Goal: Task Accomplishment & Management: Manage account settings

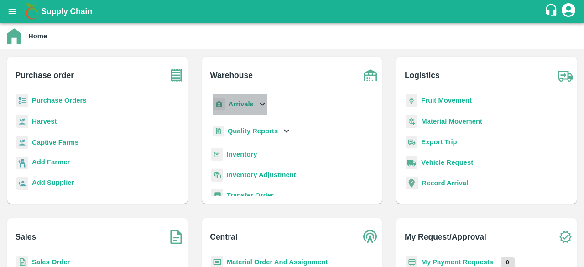
click at [259, 104] on icon at bounding box center [262, 104] width 10 height 10
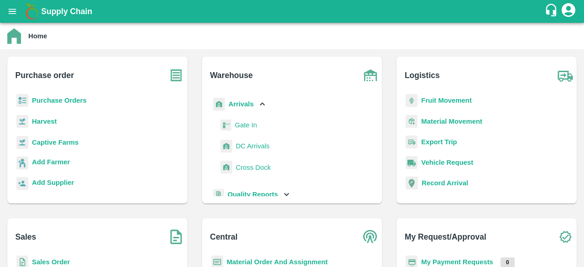
click at [255, 149] on span "DC Arrivals" at bounding box center [253, 146] width 34 height 10
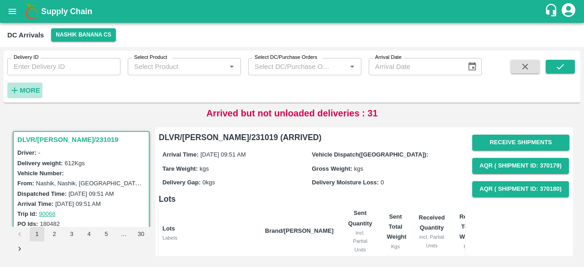
click at [28, 93] on strong "More" at bounding box center [30, 90] width 21 height 7
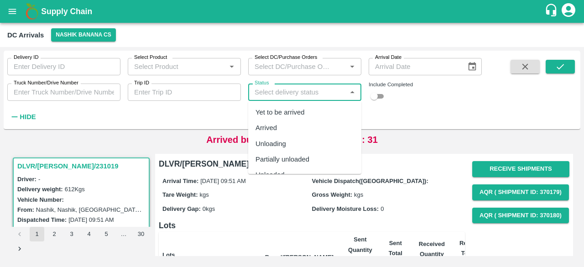
click at [317, 94] on input "Status" at bounding box center [297, 92] width 93 height 12
click at [311, 110] on div "Yet to be arrived" at bounding box center [304, 113] width 113 height 16
type input "Yet to be arrived"
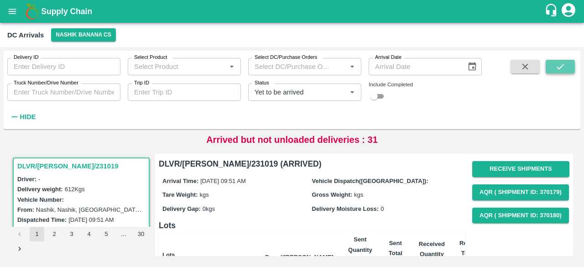
click at [551, 70] on button "submit" at bounding box center [560, 67] width 29 height 14
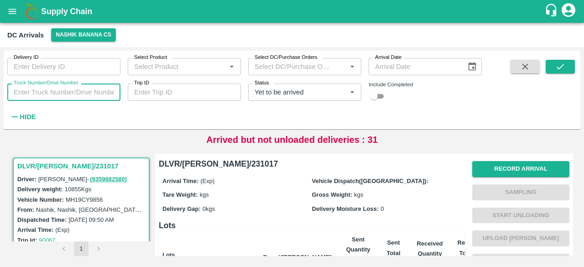
click at [36, 91] on input "Truck Number/Drive Number" at bounding box center [63, 92] width 113 height 17
type input "0440"
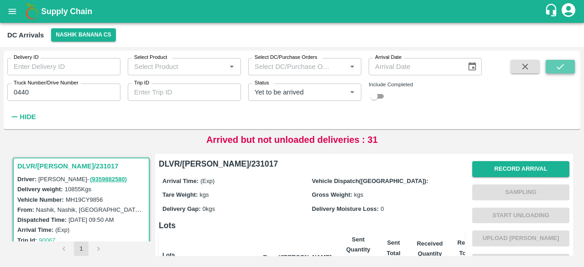
click at [556, 68] on icon "submit" at bounding box center [560, 67] width 10 height 10
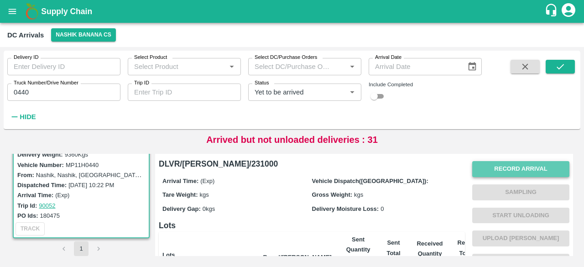
click at [517, 169] on button "Record Arrival" at bounding box center [520, 169] width 97 height 16
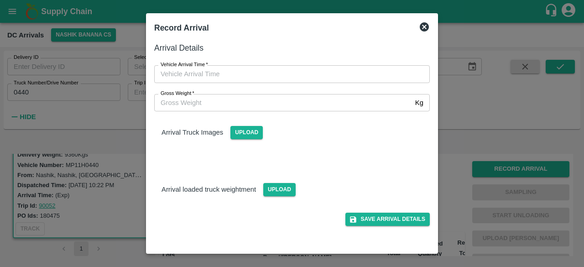
type input "DD/MM/YYYY hh:mm aa"
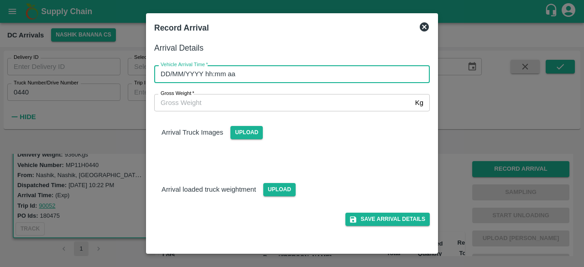
click at [288, 74] on input "DD/MM/YYYY hh:mm aa" at bounding box center [288, 73] width 269 height 17
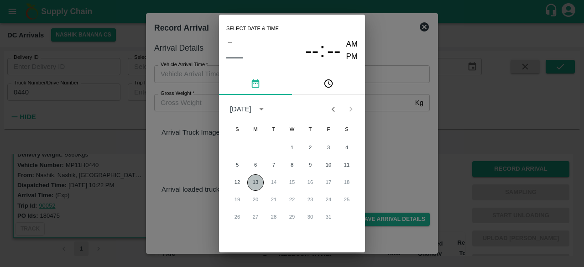
click at [257, 183] on button "13" at bounding box center [255, 182] width 16 height 16
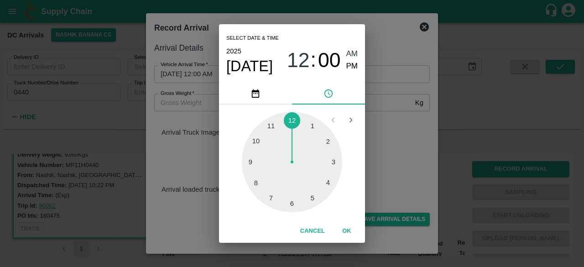
click at [270, 199] on div at bounding box center [292, 162] width 100 height 100
click at [256, 140] on div at bounding box center [292, 162] width 100 height 100
type input "[DATE] 07:50 AM"
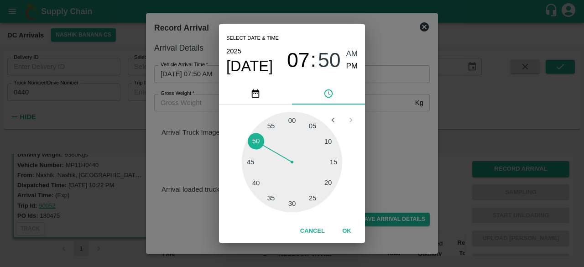
click at [376, 142] on div "Select date & time [DATE] 07 : 50 AM PM 05 10 15 20 25 30 35 40 45 50 55 00 Can…" at bounding box center [292, 133] width 584 height 267
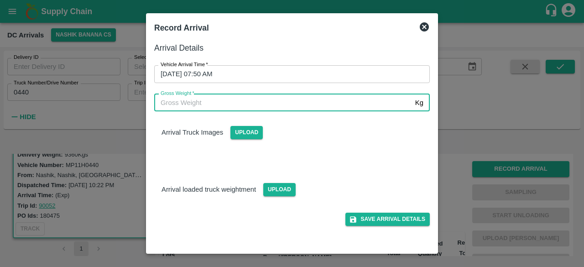
click at [179, 102] on input "Gross Weight   *" at bounding box center [282, 102] width 257 height 17
type input "15720"
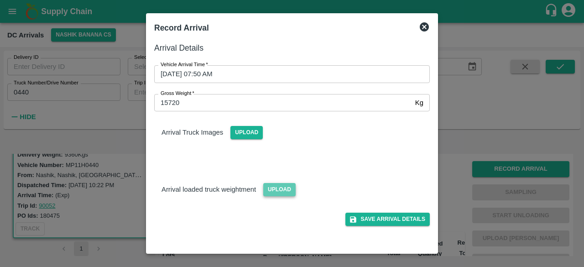
click at [279, 189] on span "Upload" at bounding box center [279, 189] width 32 height 13
click at [0, 0] on input "Upload" at bounding box center [0, 0] width 0 height 0
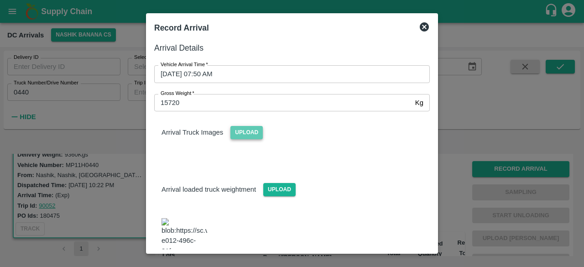
click at [241, 130] on span "Upload" at bounding box center [246, 132] width 32 height 13
click at [0, 0] on input "Upload" at bounding box center [0, 0] width 0 height 0
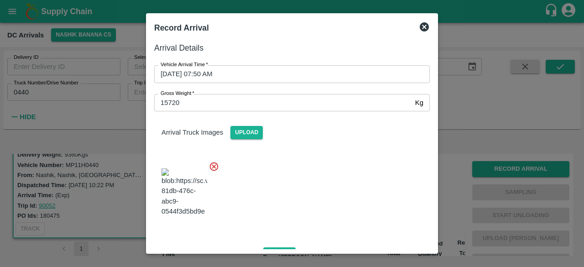
scroll to position [183, 0]
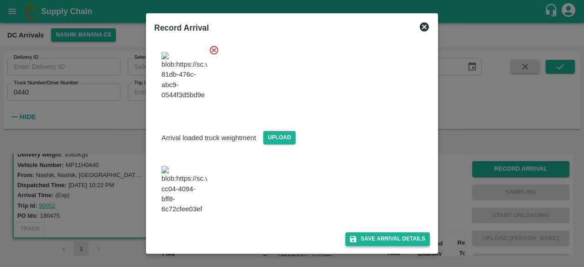
click at [366, 239] on button "Save Arrival Details" at bounding box center [387, 238] width 84 height 13
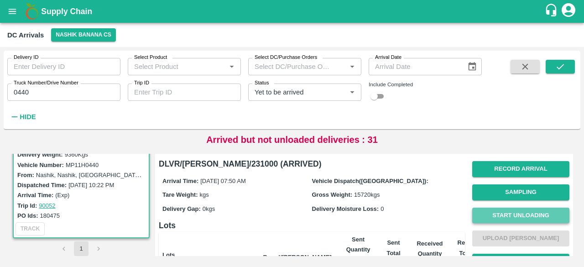
click at [517, 214] on button "Start Unloading" at bounding box center [520, 216] width 97 height 16
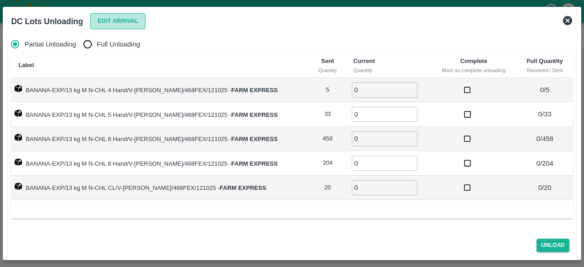
click at [121, 22] on button "Edit Arrival" at bounding box center [118, 21] width 56 height 16
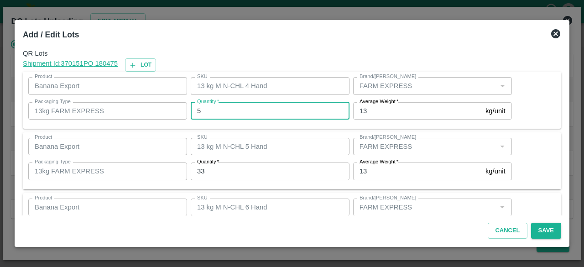
click at [207, 112] on input "5" at bounding box center [270, 110] width 159 height 17
type input "0"
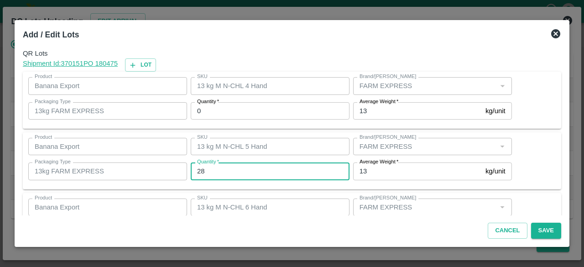
type input "28"
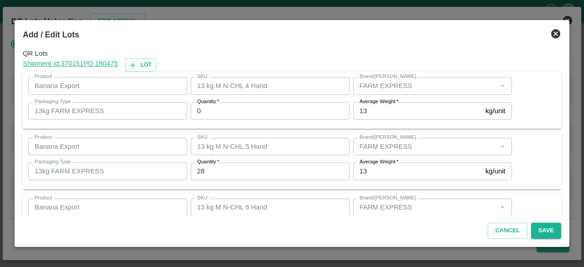
scroll to position [101, 0]
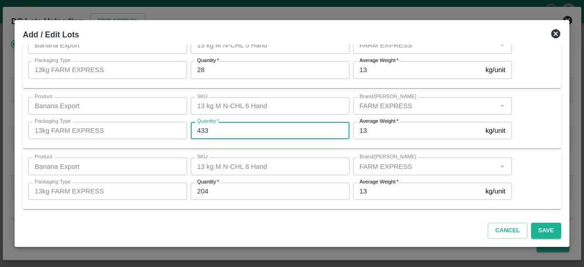
type input "433"
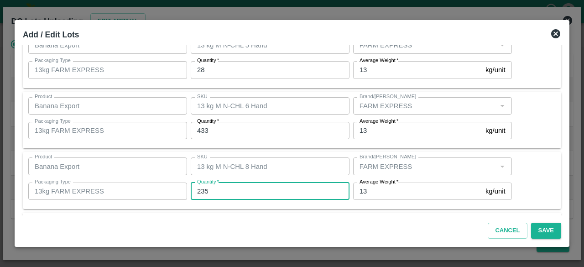
type input "235"
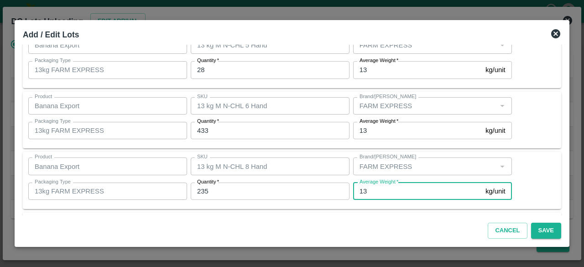
scroll to position [162, 0]
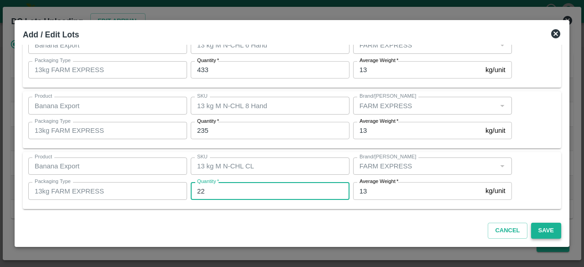
type input "22"
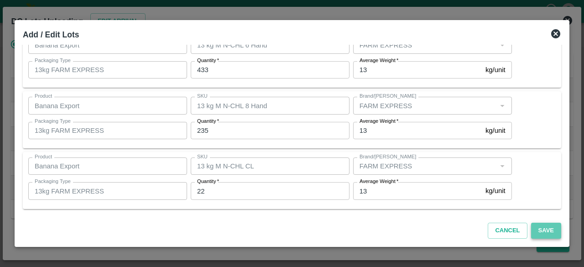
click at [543, 231] on button "Save" at bounding box center [546, 231] width 30 height 16
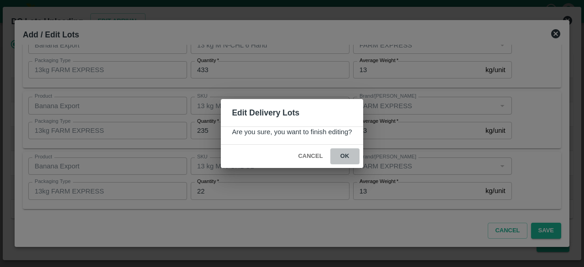
click at [343, 156] on button "ok" at bounding box center [344, 156] width 29 height 16
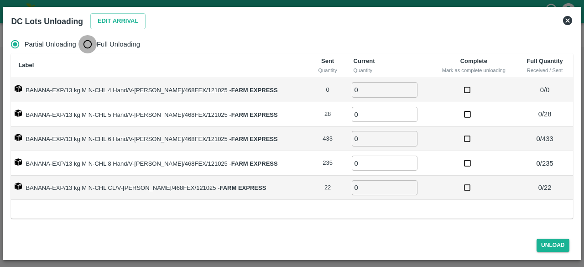
click at [84, 44] on input "Full Unloading" at bounding box center [87, 44] width 18 height 18
radio input "true"
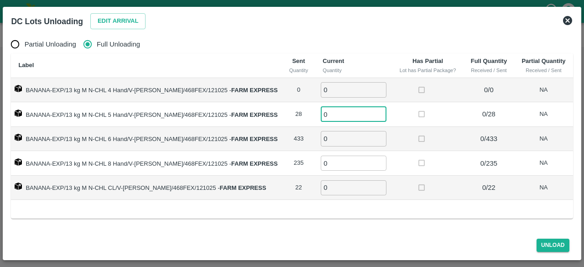
click at [344, 114] on input "0" at bounding box center [354, 114] width 66 height 15
type input "28"
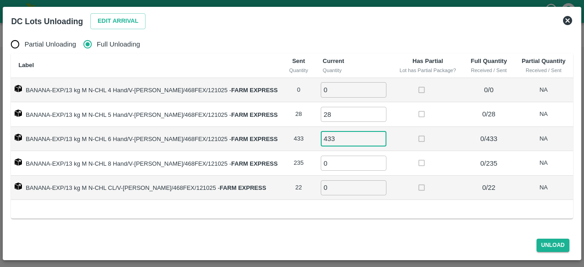
type input "433"
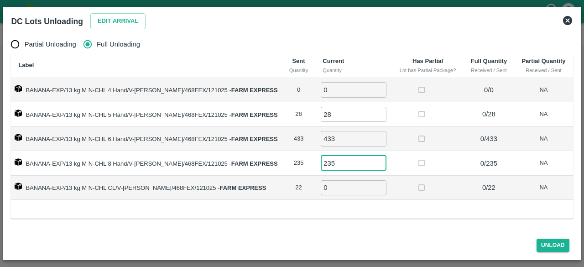
type input "235"
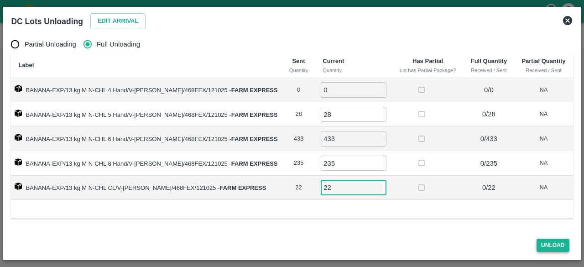
type input "22"
click at [551, 248] on button "Unload" at bounding box center [553, 245] width 33 height 13
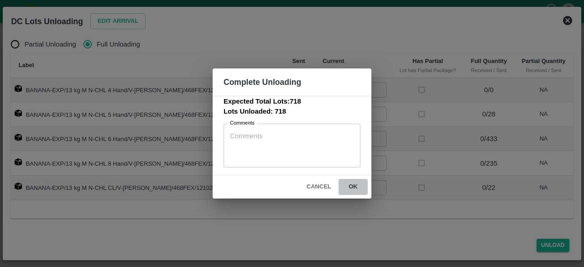
click at [353, 187] on button "ok" at bounding box center [353, 187] width 29 height 16
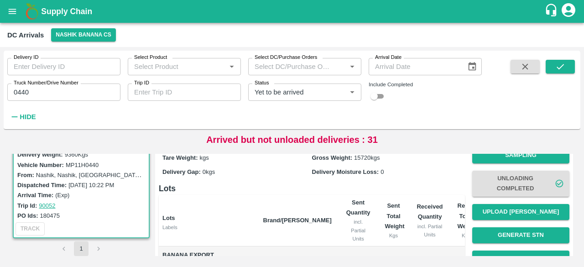
scroll to position [40, 0]
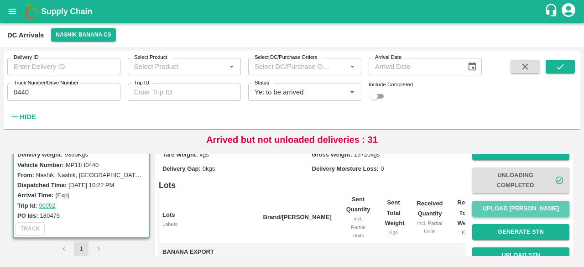
click at [513, 208] on button "Upload [PERSON_NAME]" at bounding box center [520, 209] width 97 height 16
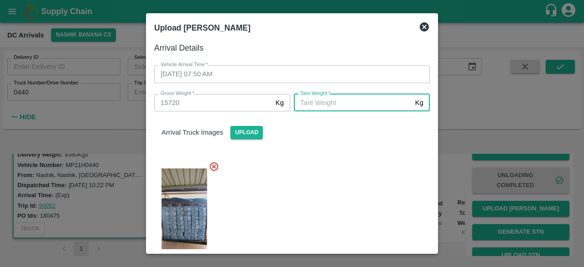
click at [350, 110] on input "[PERSON_NAME]   *" at bounding box center [353, 102] width 118 height 17
type input "5655"
click at [342, 146] on div "Arrival Truck Images Upload" at bounding box center [288, 195] width 283 height 182
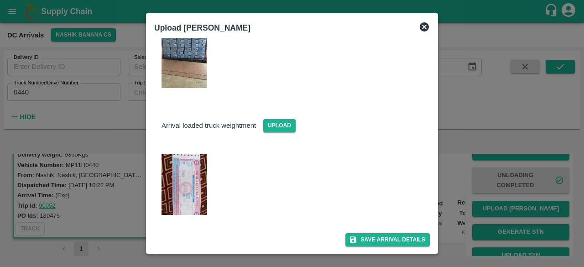
scroll to position [183, 0]
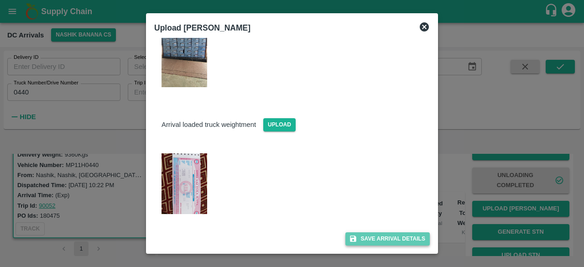
click at [382, 240] on button "Save Arrival Details" at bounding box center [387, 238] width 84 height 13
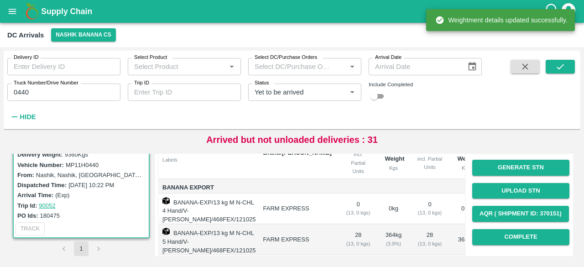
scroll to position [105, 0]
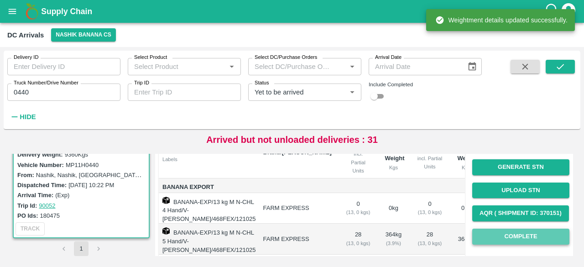
click at [515, 239] on button "Complete" at bounding box center [520, 237] width 97 height 16
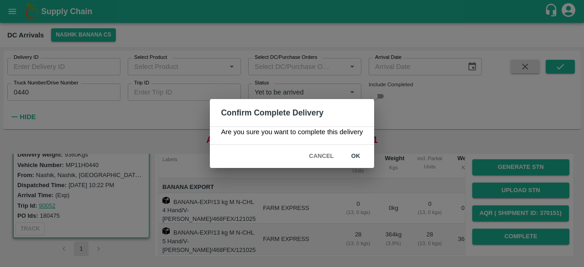
click at [353, 154] on button "ok" at bounding box center [355, 156] width 29 height 16
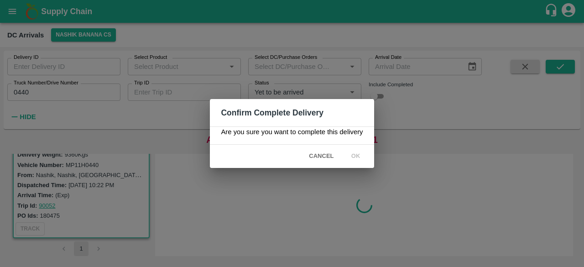
scroll to position [0, 0]
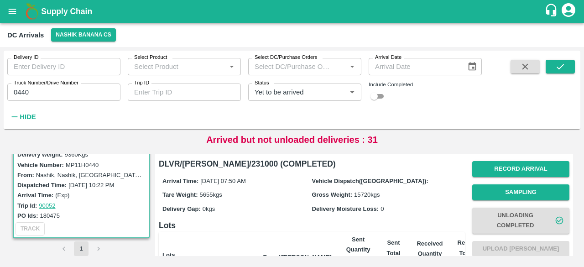
click at [19, 90] on input "0440" at bounding box center [63, 92] width 113 height 17
type input "9586"
click at [559, 66] on icon "submit" at bounding box center [560, 67] width 10 height 10
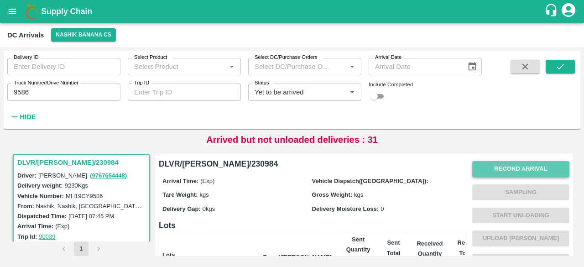
click at [507, 171] on button "Record Arrival" at bounding box center [520, 169] width 97 height 16
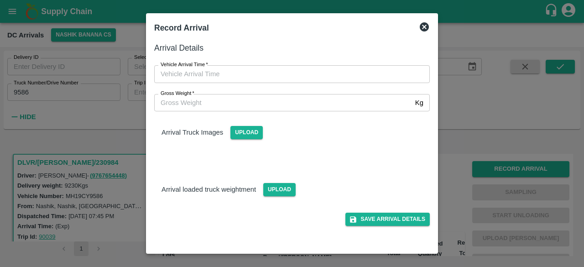
type input "DD/MM/YYYY hh:mm aa"
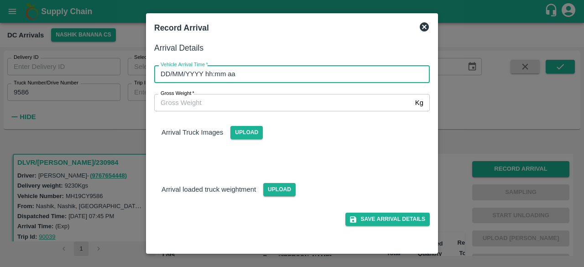
click at [326, 79] on input "DD/MM/YYYY hh:mm aa" at bounding box center [288, 73] width 269 height 17
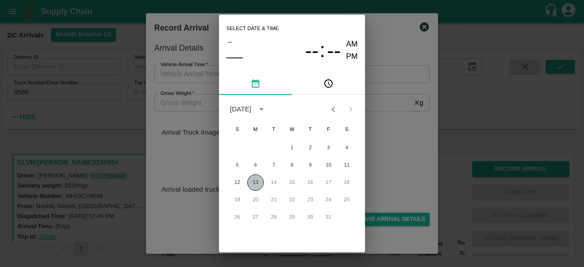
click at [254, 185] on button "13" at bounding box center [255, 182] width 16 height 16
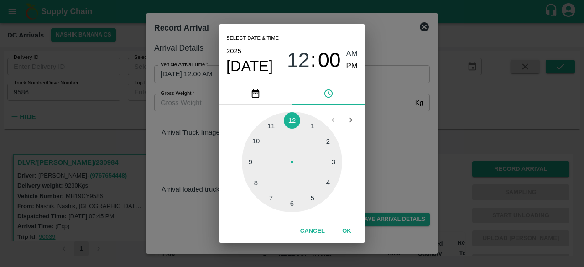
click at [270, 198] on div at bounding box center [292, 162] width 100 height 100
click at [258, 183] on div at bounding box center [292, 162] width 100 height 100
type input "[DATE] 07:40 AM"
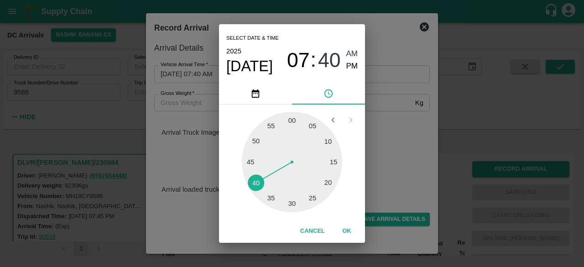
click at [392, 157] on div "Select date & time [DATE] 07 : 40 AM PM 05 10 15 20 25 30 35 40 45 50 55 00 Can…" at bounding box center [292, 133] width 584 height 267
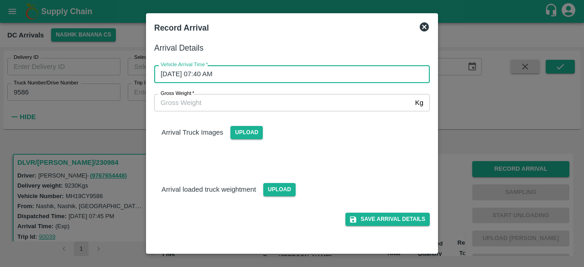
click at [340, 153] on div "Arrival Truck Images Upload" at bounding box center [288, 136] width 283 height 64
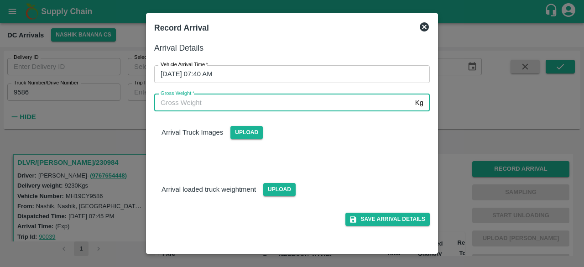
click at [207, 105] on input "Gross Weight   *" at bounding box center [282, 102] width 257 height 17
type input "15950"
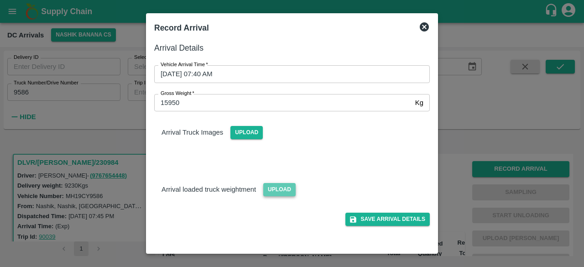
click at [277, 187] on span "Upload" at bounding box center [279, 189] width 32 height 13
click at [0, 0] on input "Upload" at bounding box center [0, 0] width 0 height 0
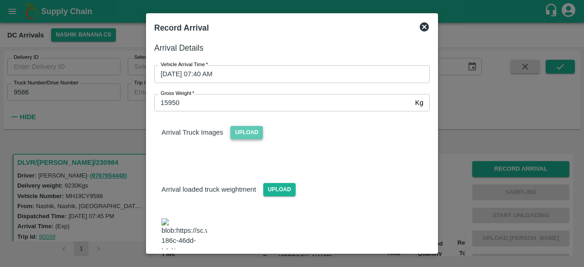
click at [247, 136] on span "Upload" at bounding box center [246, 132] width 32 height 13
click at [0, 0] on input "Upload" at bounding box center [0, 0] width 0 height 0
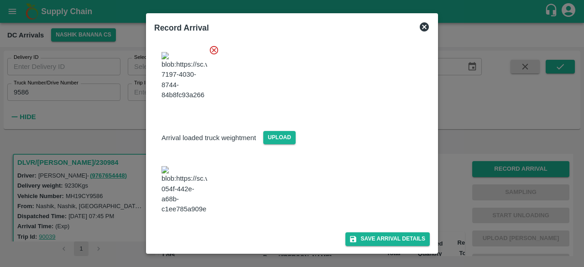
scroll to position [183, 0]
click at [381, 242] on button "Save Arrival Details" at bounding box center [387, 238] width 84 height 13
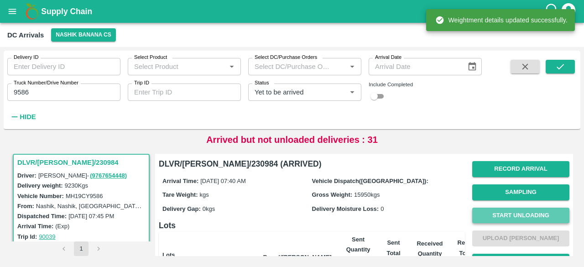
click at [515, 218] on button "Start Unloading" at bounding box center [520, 216] width 97 height 16
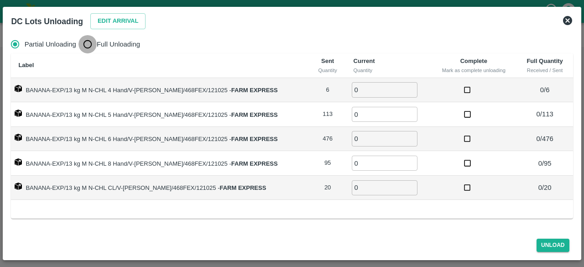
click at [83, 42] on input "Full Unloading" at bounding box center [87, 44] width 18 height 18
radio input "true"
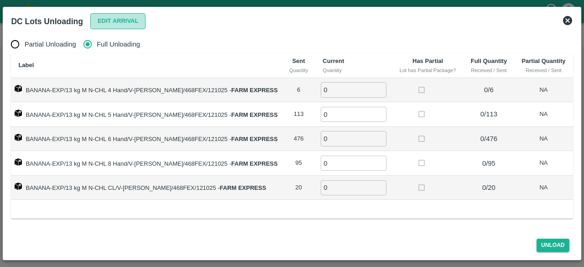
click at [117, 19] on button "Edit Arrival" at bounding box center [118, 21] width 56 height 16
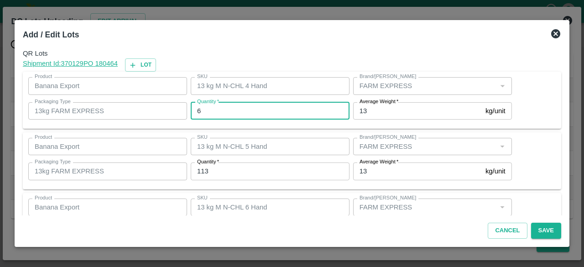
click at [227, 113] on input "6" at bounding box center [270, 110] width 159 height 17
type input "3"
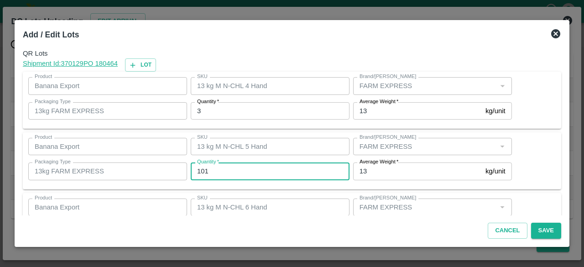
type input "101"
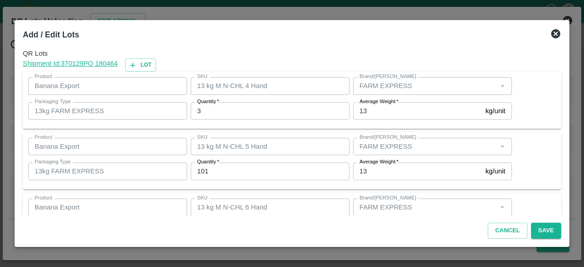
scroll to position [101, 0]
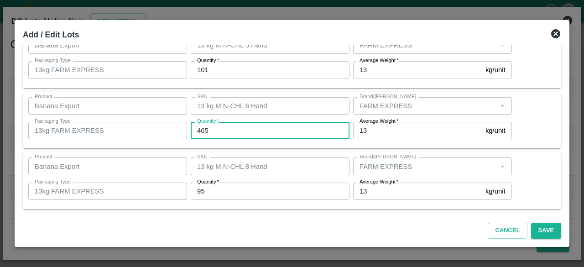
type input "465"
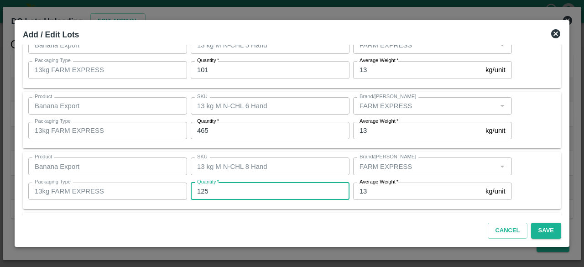
type input "125"
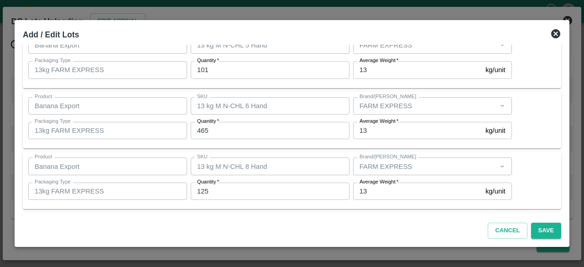
scroll to position [162, 0]
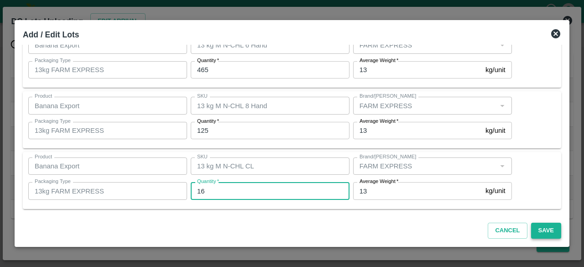
type input "16"
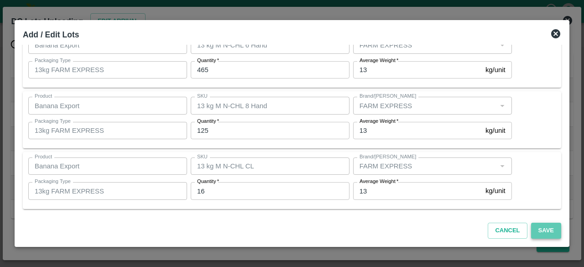
click at [548, 230] on button "Save" at bounding box center [546, 231] width 30 height 16
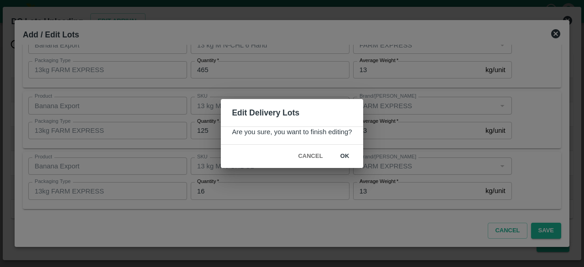
click at [343, 154] on button "ok" at bounding box center [344, 156] width 29 height 16
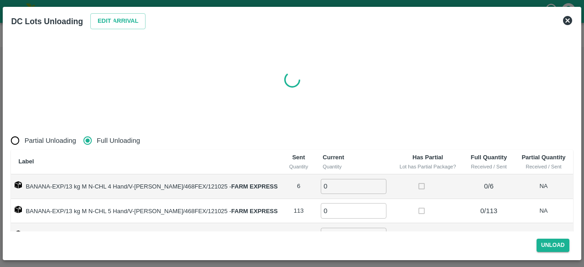
radio input "true"
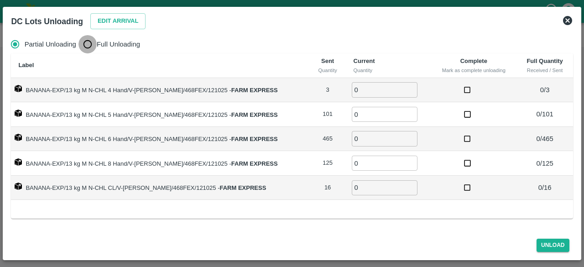
click at [83, 42] on input "Full Unloading" at bounding box center [87, 44] width 18 height 18
radio input "true"
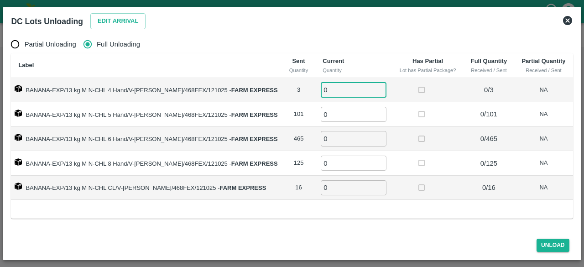
click at [347, 85] on input "0" at bounding box center [354, 89] width 66 height 15
type input "3"
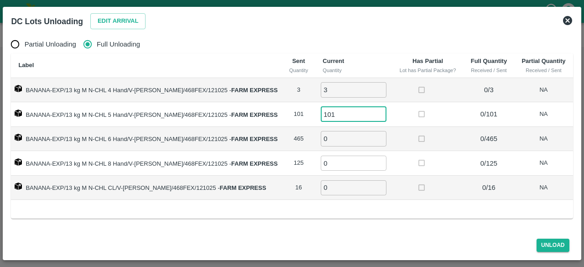
type input "101"
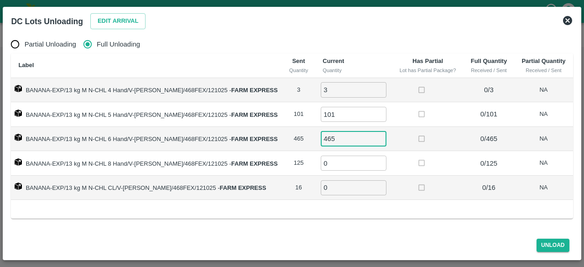
type input "465"
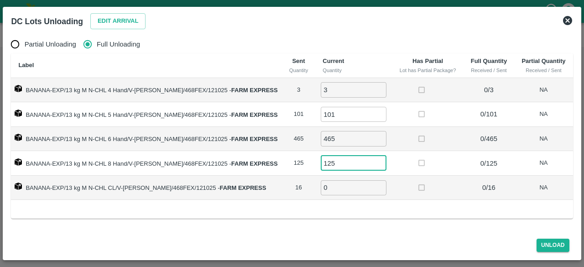
type input "125"
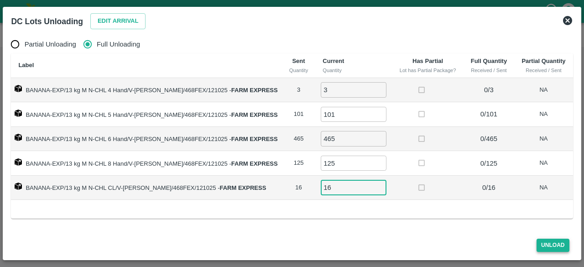
type input "16"
click at [550, 243] on button "Unload" at bounding box center [553, 245] width 33 height 13
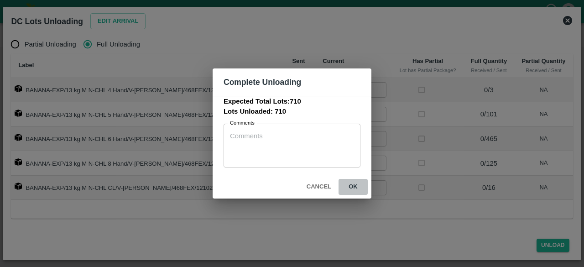
click at [350, 190] on button "ok" at bounding box center [353, 187] width 29 height 16
